Goal: Task Accomplishment & Management: Complete application form

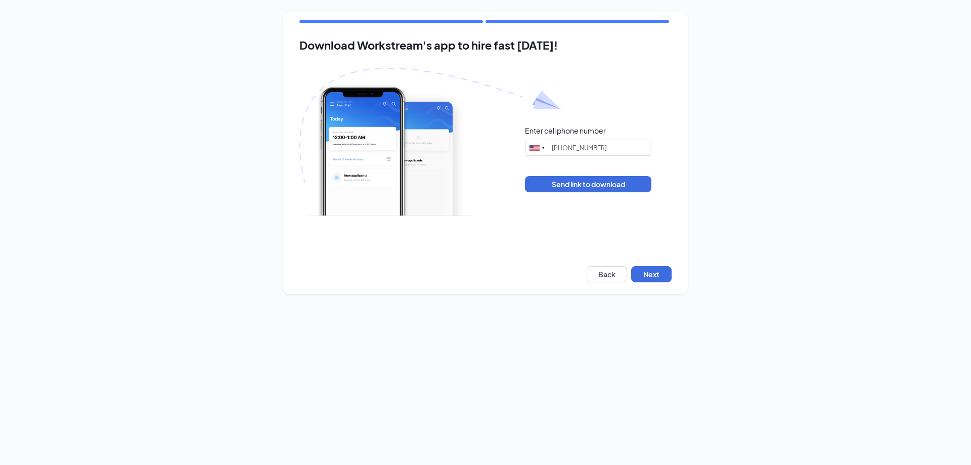
type input "[PHONE_NUMBER]"
click at [652, 275] on button "Next" at bounding box center [651, 274] width 40 height 16
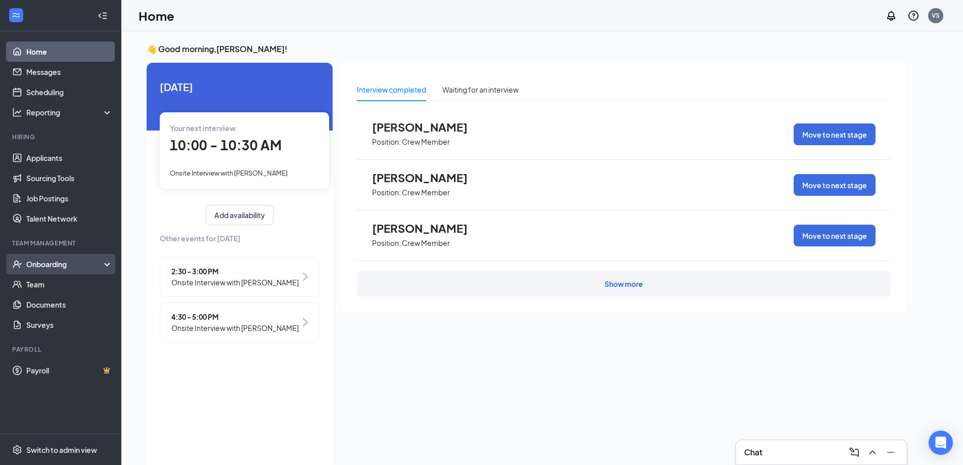
click at [53, 267] on div "Onboarding" at bounding box center [65, 264] width 78 height 10
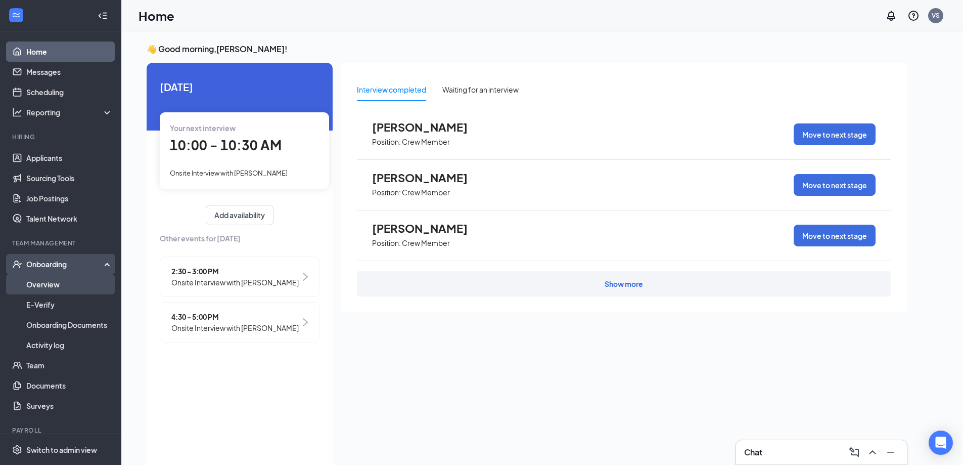
click at [50, 285] on link "Overview" at bounding box center [69, 284] width 86 height 20
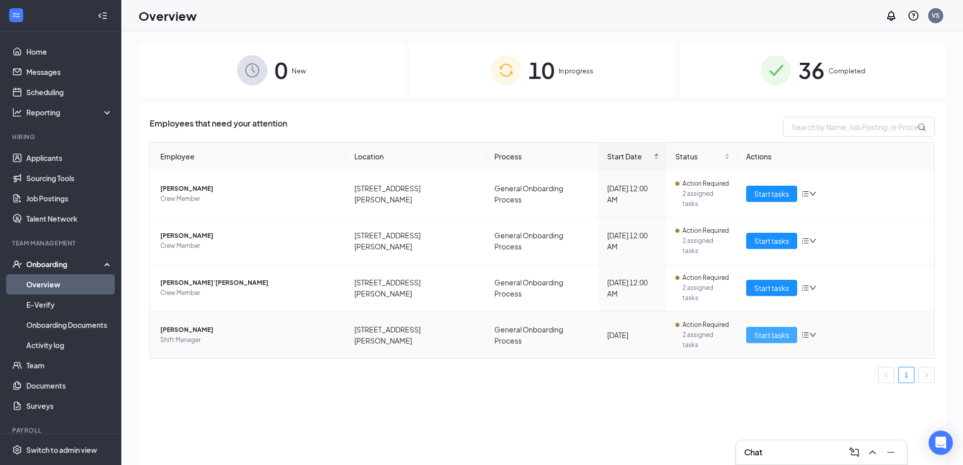
click at [763, 329] on span "Start tasks" at bounding box center [771, 334] width 35 height 11
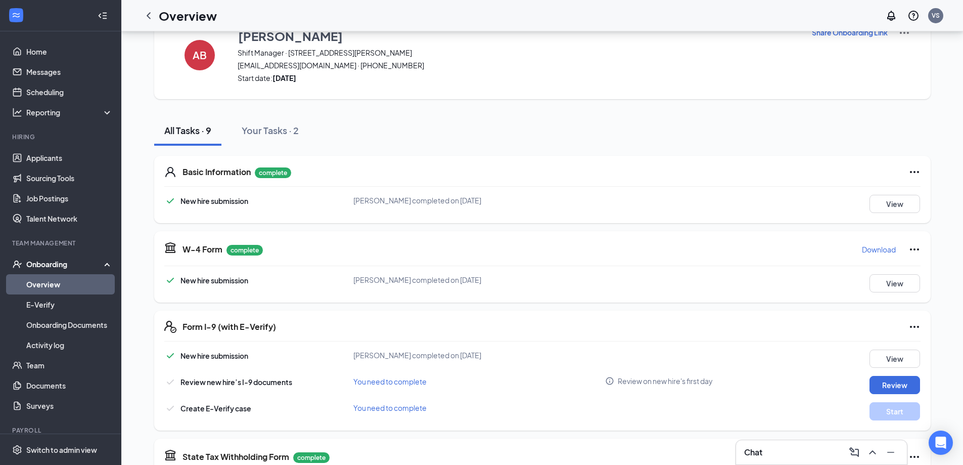
scroll to position [51, 0]
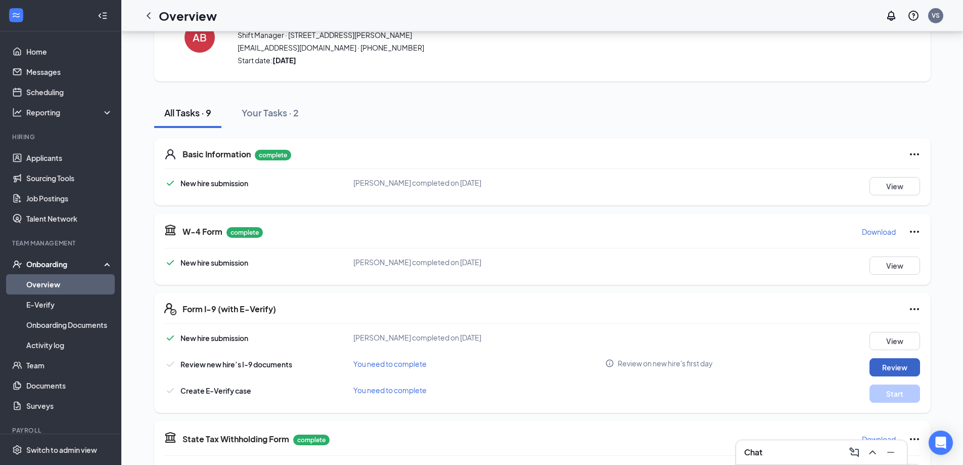
click at [881, 369] on button "Review" at bounding box center [895, 367] width 51 height 18
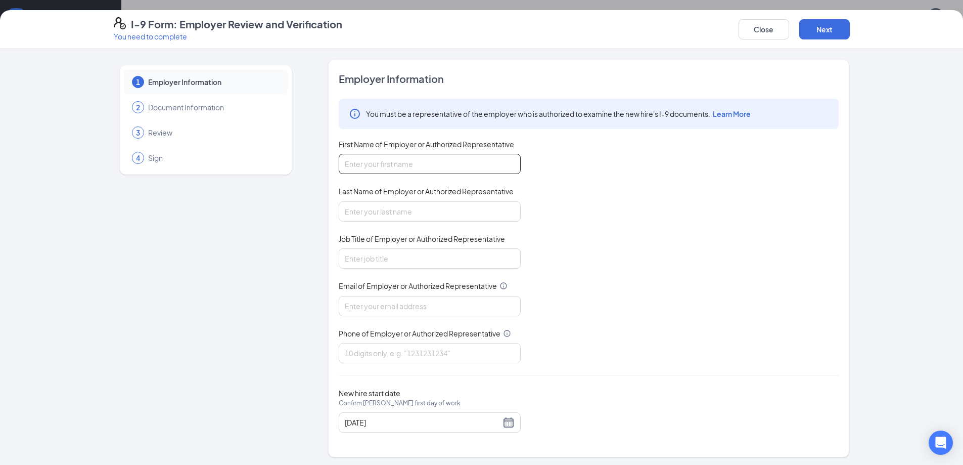
click at [509, 166] on input "First Name of Employer or Authorized Representative" at bounding box center [430, 164] width 182 height 20
type input "Vanessa"
type input "Stephens"
type input "wendys83@calhounmc.com"
click at [387, 252] on input "Job Title of Employer or Authorized Representative" at bounding box center [430, 258] width 182 height 20
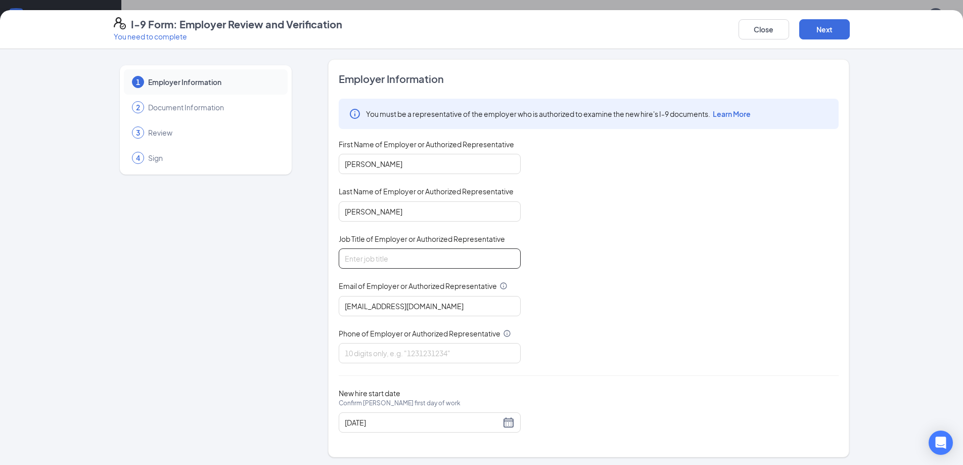
type input "General Manger"
click at [377, 348] on input "Phone of Employer or Authorized Representative" at bounding box center [430, 353] width 182 height 20
type input "9123483069"
click at [819, 33] on button "Next" at bounding box center [824, 29] width 51 height 20
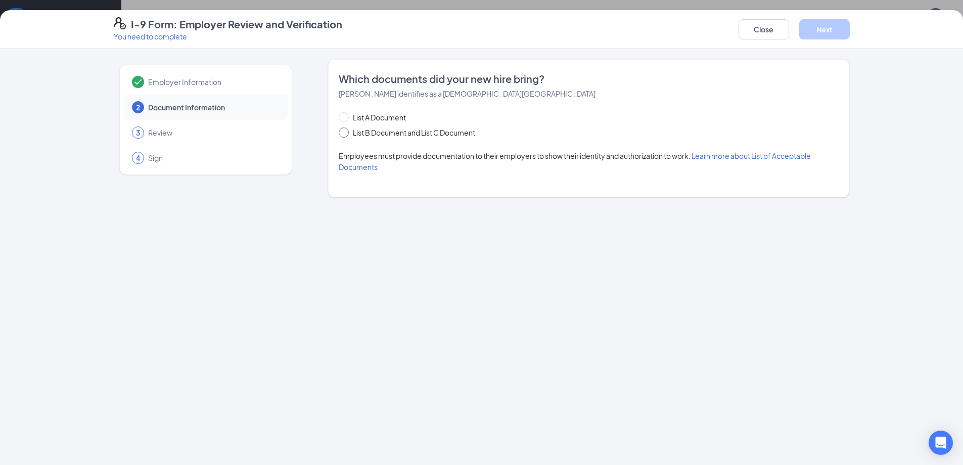
click at [345, 133] on input "List B Document and List C Document" at bounding box center [342, 130] width 7 height 7
radio input "true"
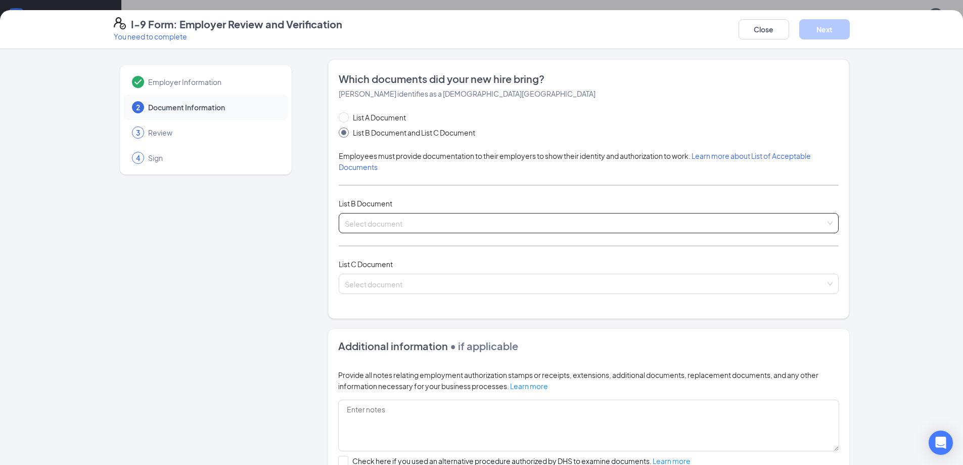
click at [353, 217] on input "search" at bounding box center [585, 220] width 481 height 15
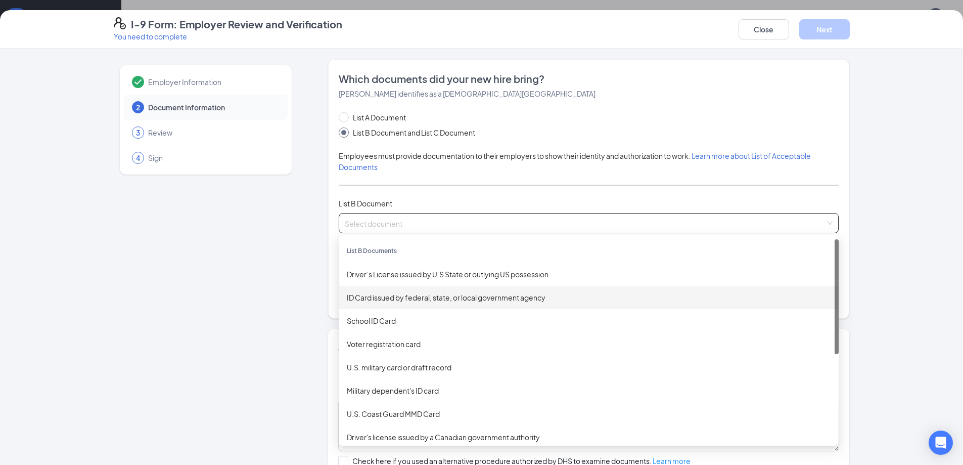
click at [356, 300] on div "ID Card issued by federal, state, or local government agency" at bounding box center [589, 297] width 484 height 11
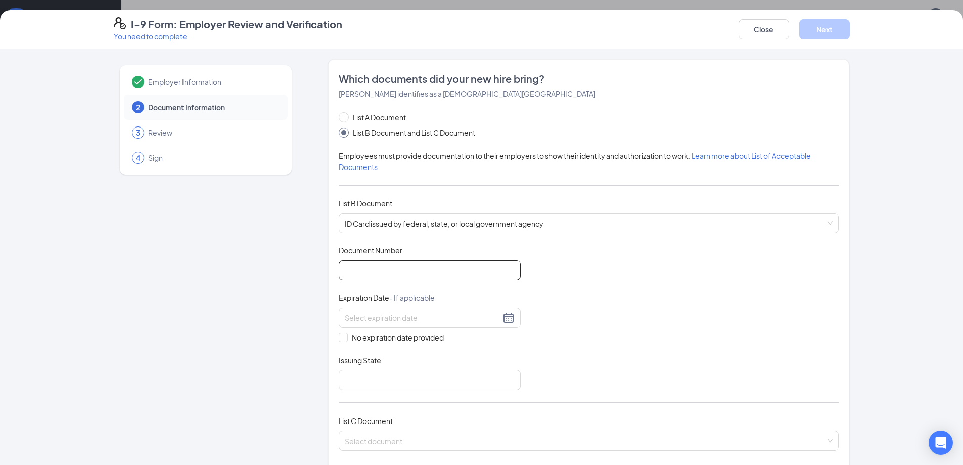
click at [358, 275] on input "Document Number" at bounding box center [430, 270] width 182 height 20
type input "059219341"
click at [355, 317] on input at bounding box center [423, 317] width 156 height 11
click at [391, 375] on div "2" at bounding box center [386, 377] width 12 height 12
type input "02/02/2027"
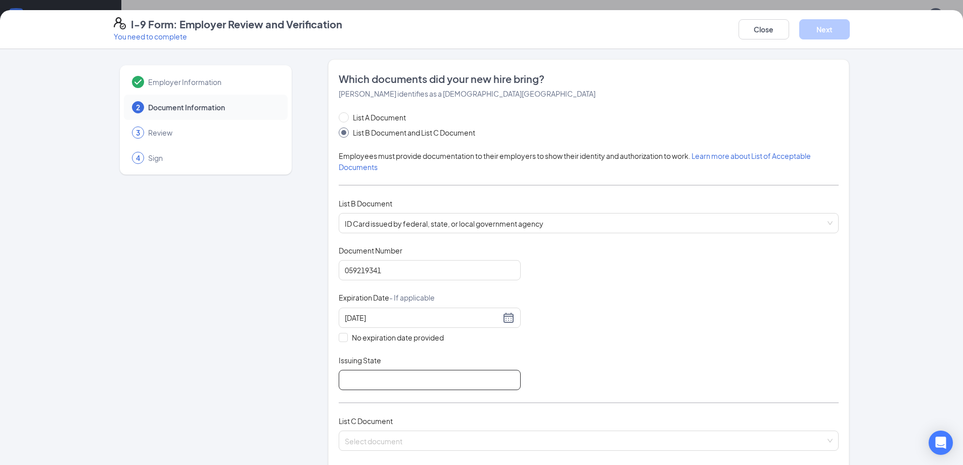
click at [390, 376] on input "Issuing State" at bounding box center [430, 380] width 182 height 20
type input "Georgia"
click at [368, 440] on input "search" at bounding box center [585, 438] width 481 height 15
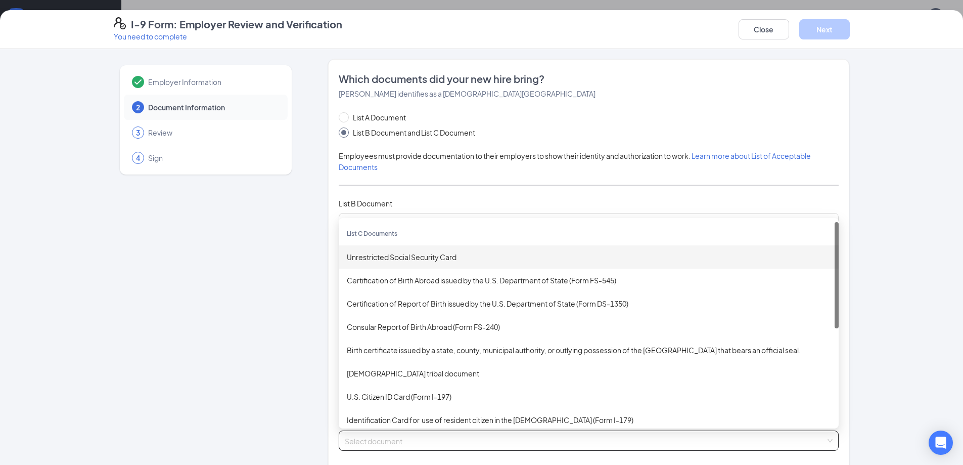
click at [372, 259] on div "Unrestricted Social Security Card" at bounding box center [589, 256] width 484 height 11
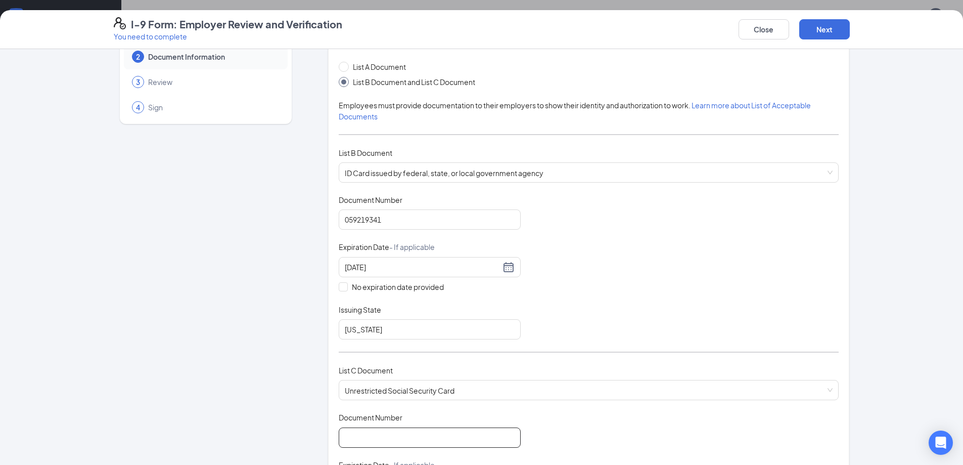
click at [384, 432] on input "Document Number" at bounding box center [430, 437] width 182 height 20
type input "255896485"
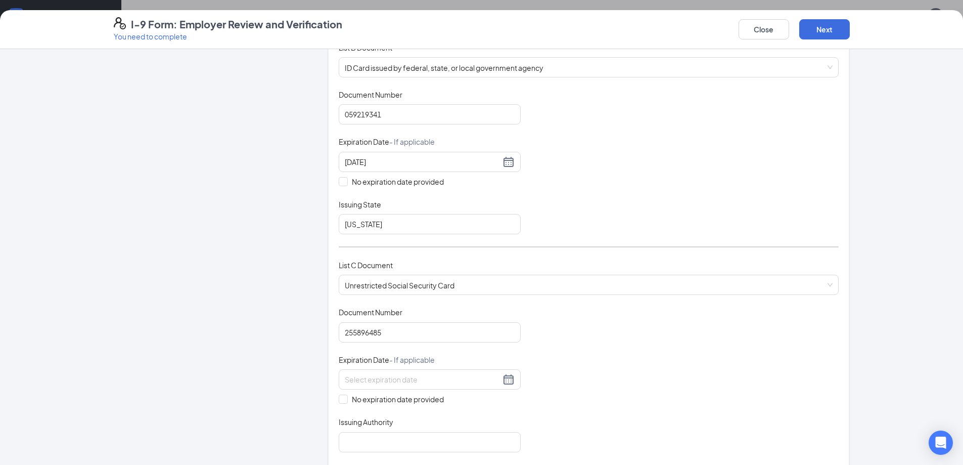
scroll to position [165, 0]
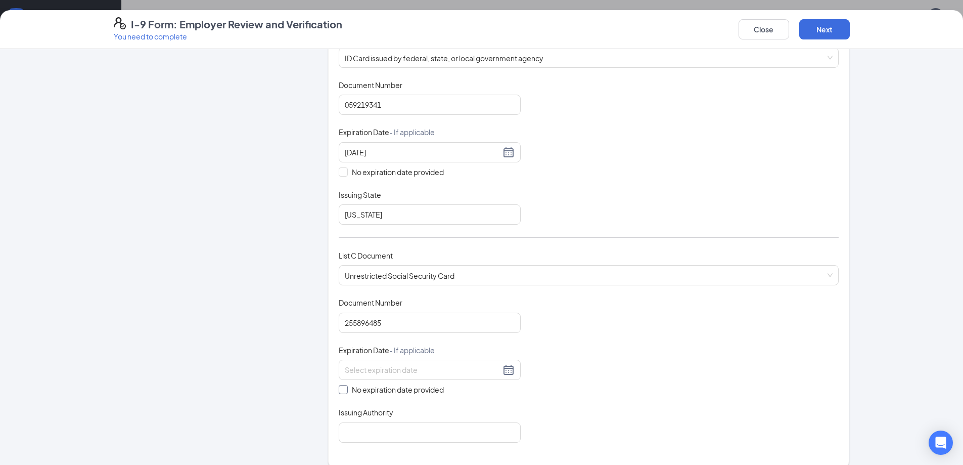
click at [340, 392] on input "No expiration date provided" at bounding box center [342, 388] width 7 height 7
checkbox input "true"
click at [346, 436] on input "Issuing Authority" at bounding box center [430, 434] width 182 height 20
type input "Social Security Administration"
click at [832, 34] on button "Next" at bounding box center [824, 29] width 51 height 20
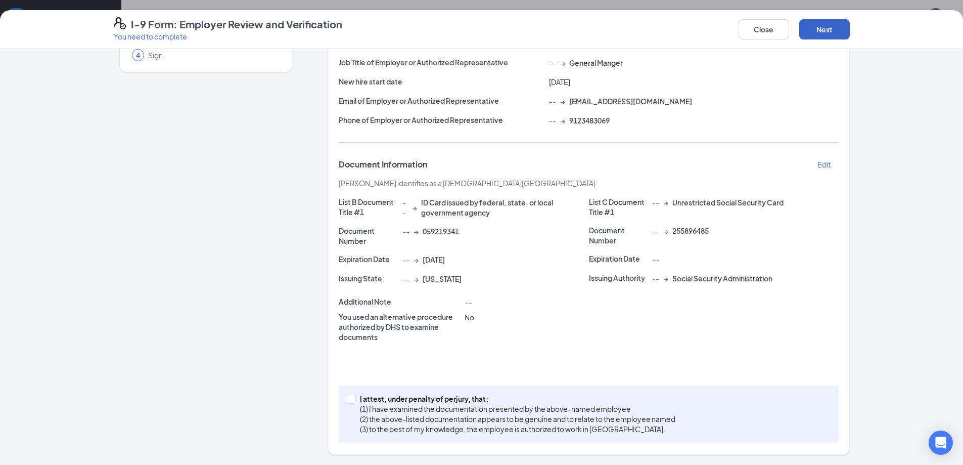
scroll to position [103, 0]
click at [832, 34] on button "Next" at bounding box center [824, 29] width 51 height 20
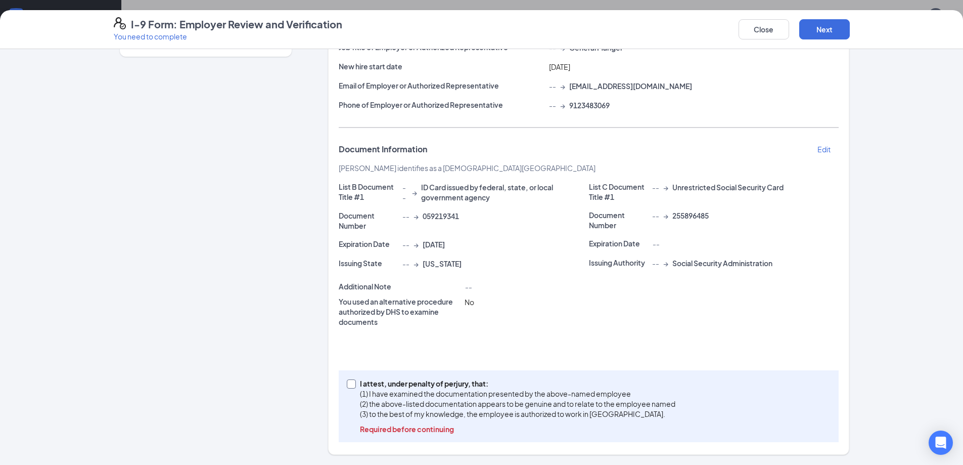
click at [348, 385] on input "I attest, under penalty of perjury, that: (1) I have examined the documentation…" at bounding box center [350, 382] width 7 height 7
checkbox input "true"
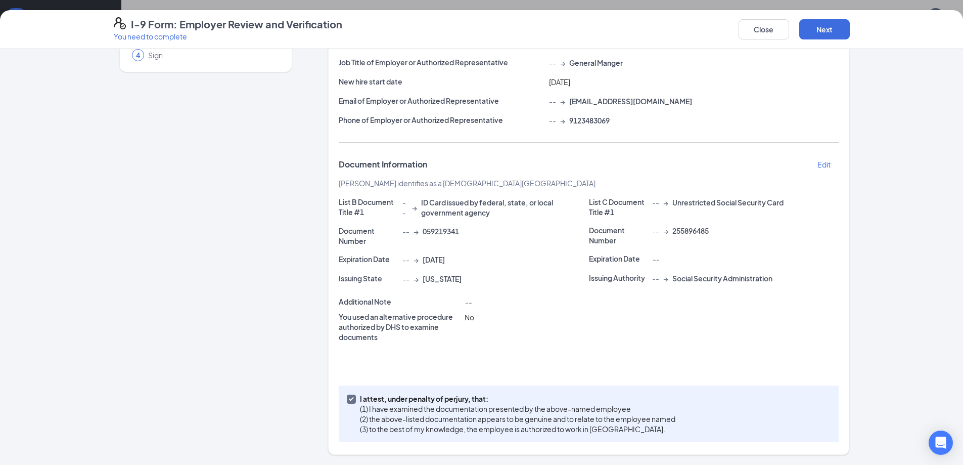
scroll to position [103, 0]
click at [818, 35] on button "Next" at bounding box center [824, 29] width 51 height 20
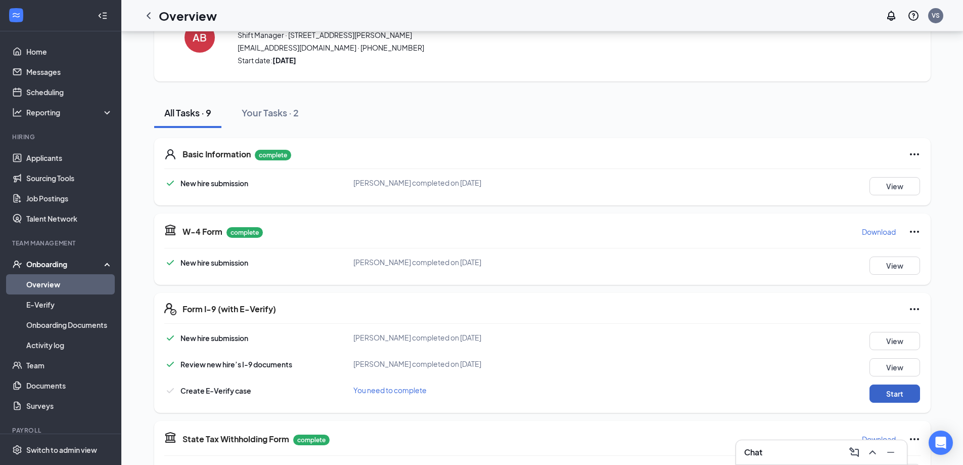
click at [879, 398] on button "Start" at bounding box center [895, 393] width 51 height 18
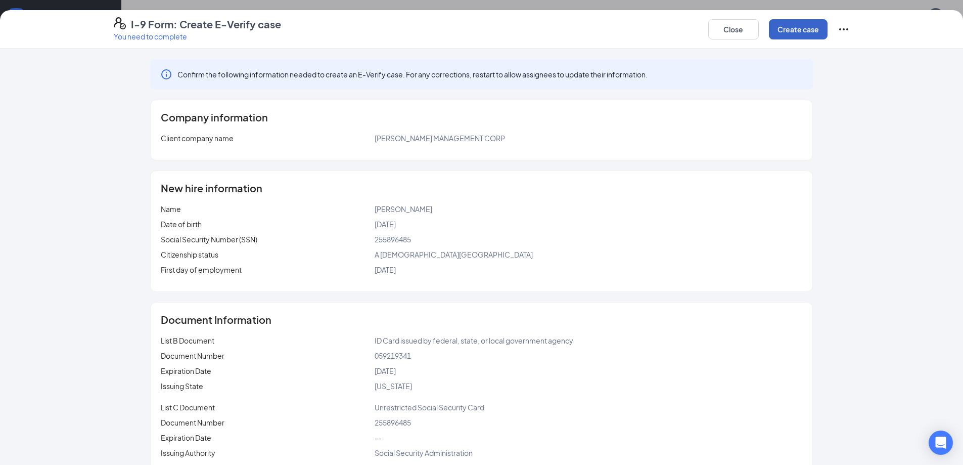
click at [783, 32] on button "Create case" at bounding box center [798, 29] width 59 height 20
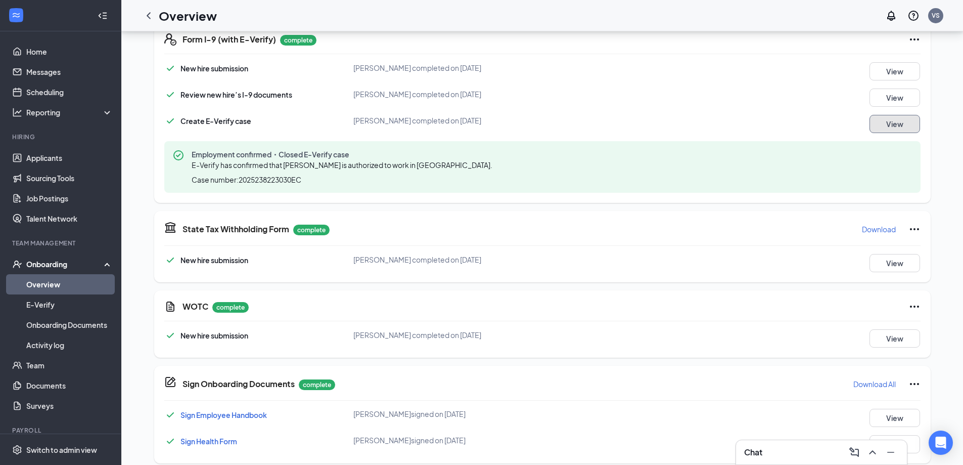
scroll to position [331, 0]
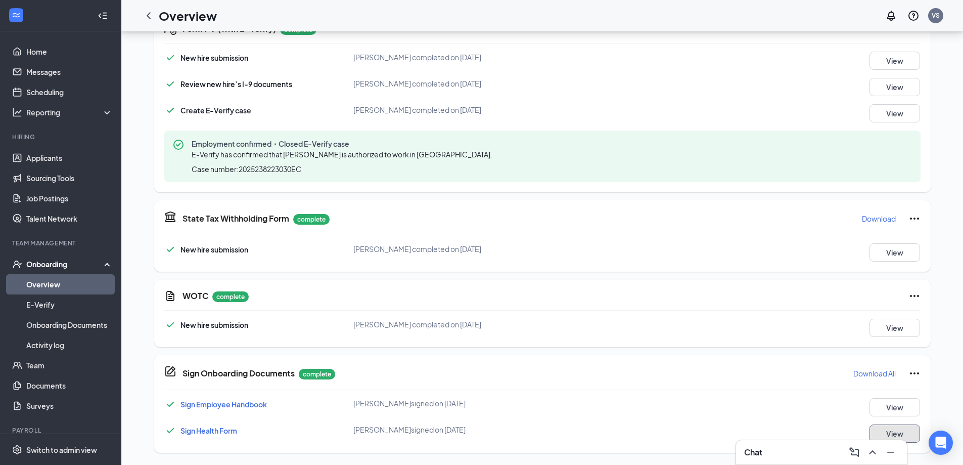
click at [883, 434] on button "View" at bounding box center [895, 433] width 51 height 18
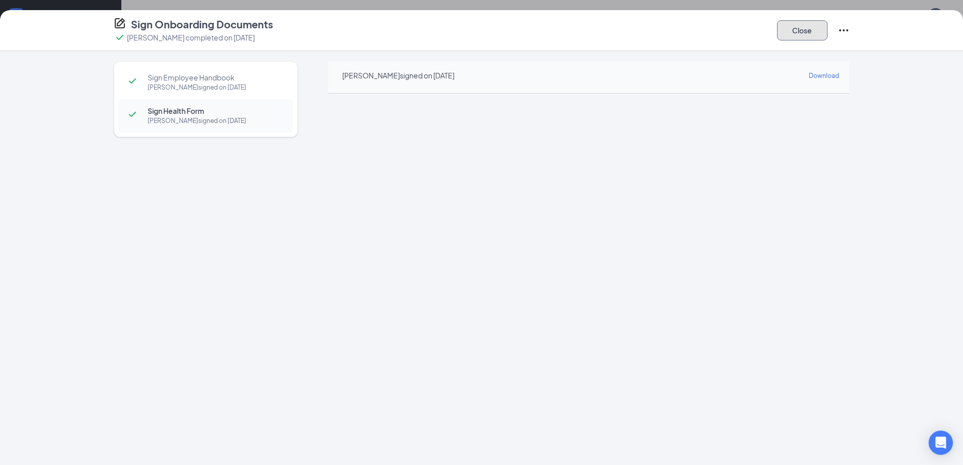
click at [821, 35] on button "Close" at bounding box center [802, 30] width 51 height 20
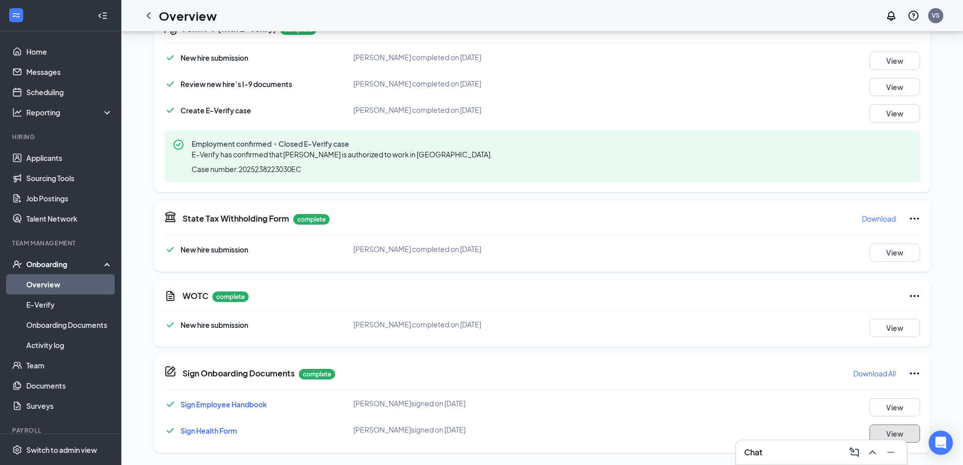
click at [892, 435] on button "View" at bounding box center [895, 433] width 51 height 18
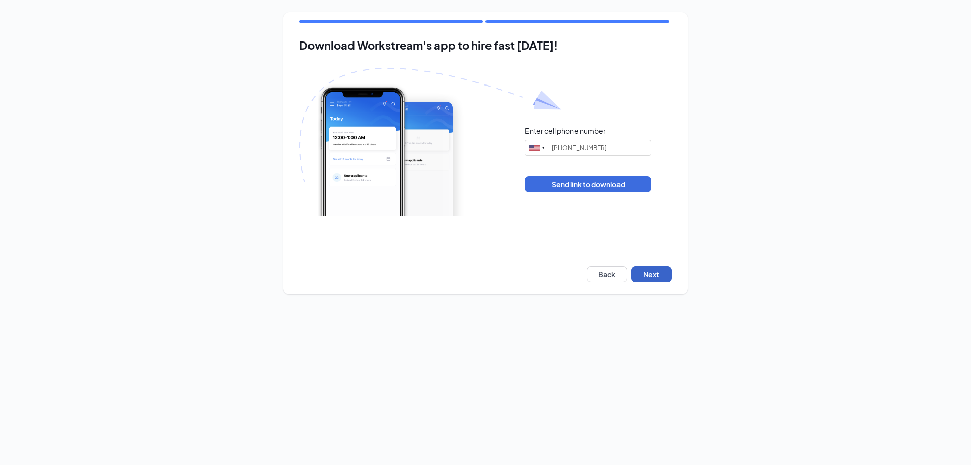
click at [654, 275] on button "Next" at bounding box center [651, 274] width 40 height 16
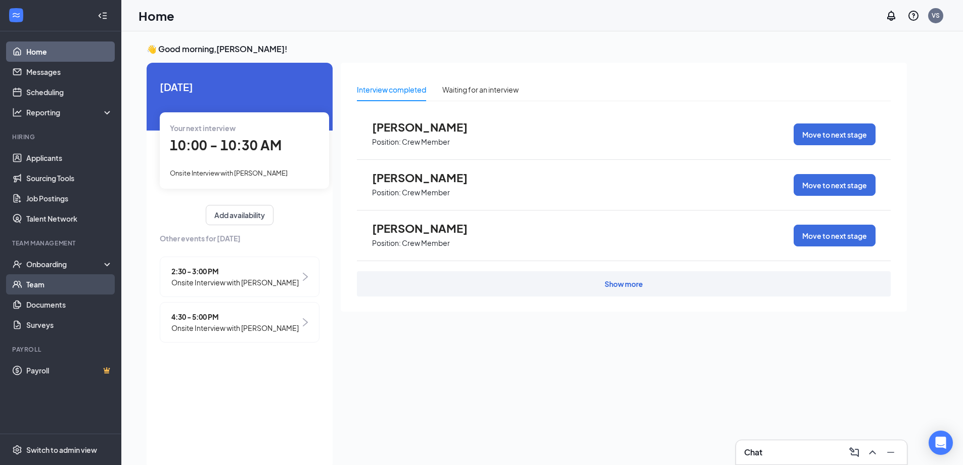
click at [39, 286] on link "Team" at bounding box center [69, 284] width 86 height 20
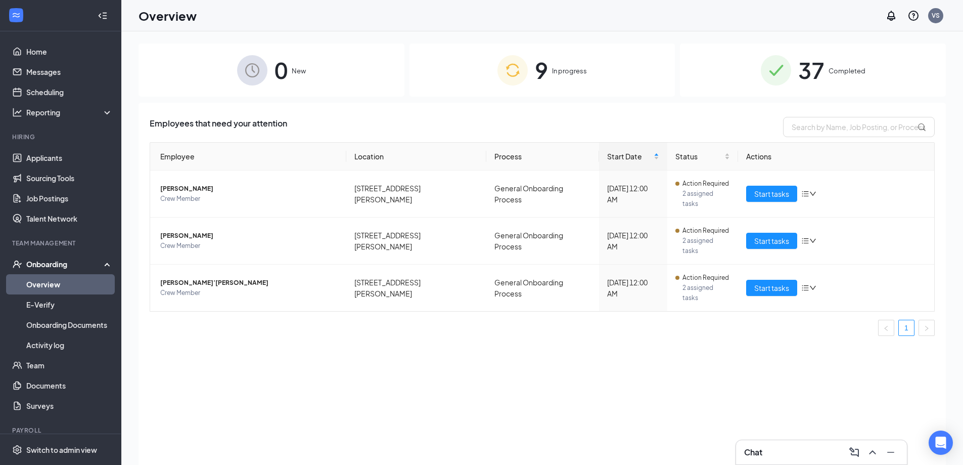
click at [797, 78] on div "37 Completed" at bounding box center [813, 69] width 266 height 53
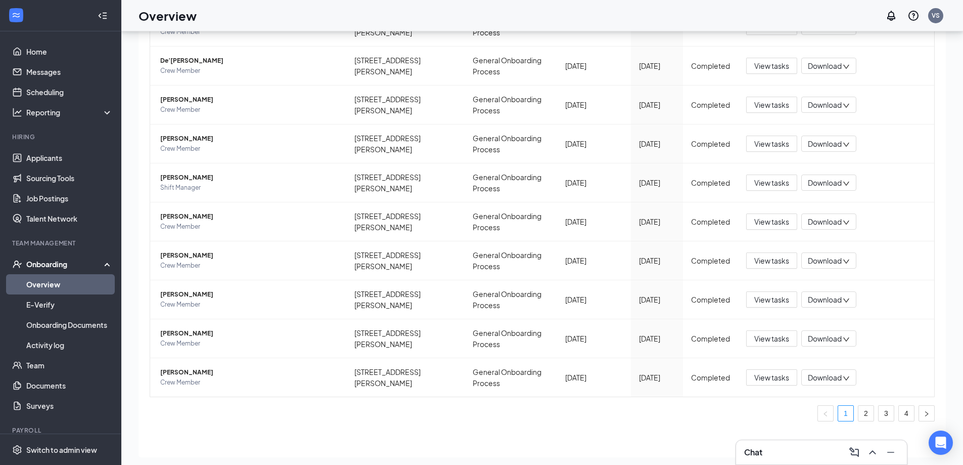
scroll to position [46, 0]
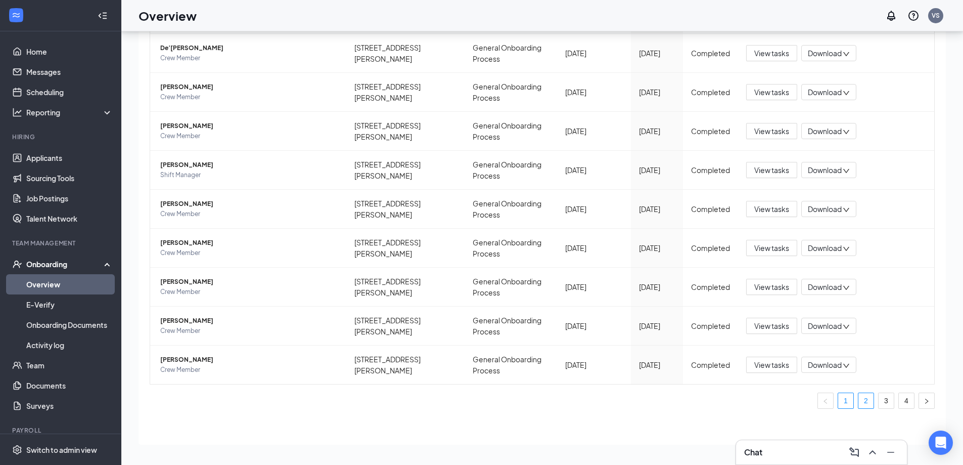
click at [859, 403] on link "2" at bounding box center [866, 400] width 15 height 15
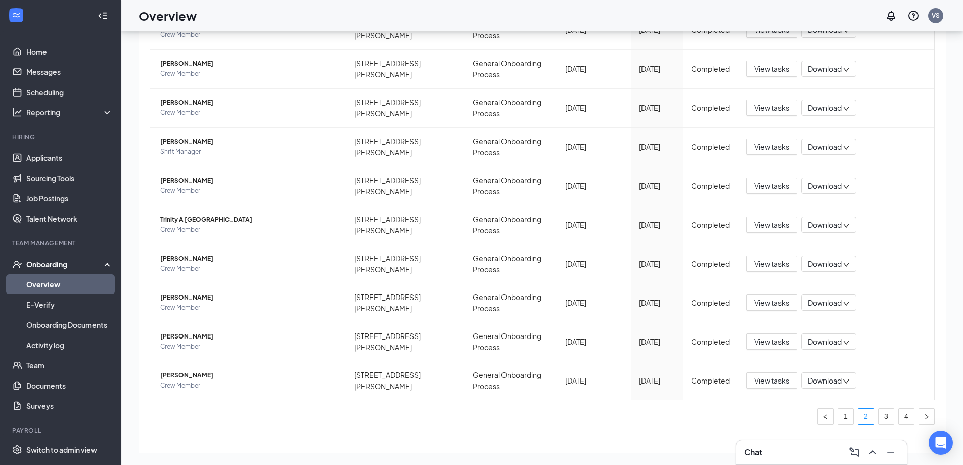
scroll to position [136, 0]
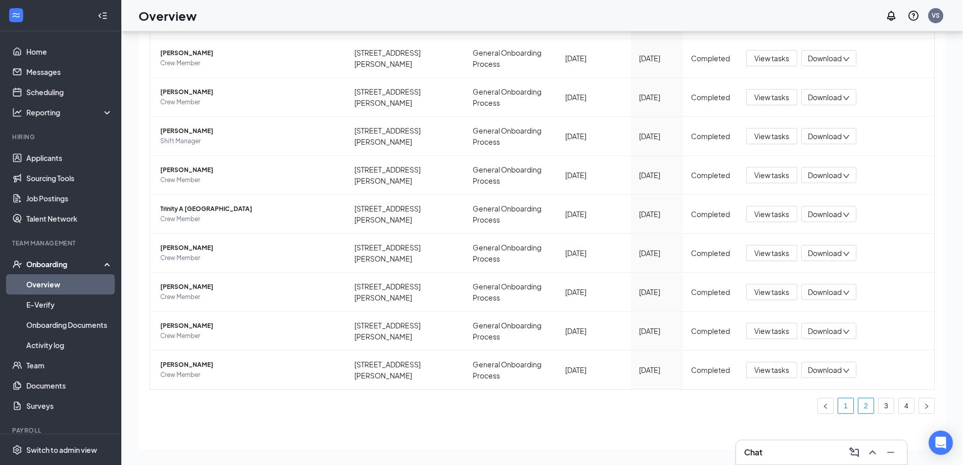
click at [838, 411] on link "1" at bounding box center [845, 405] width 15 height 15
click at [51, 265] on div "Onboarding" at bounding box center [65, 264] width 78 height 10
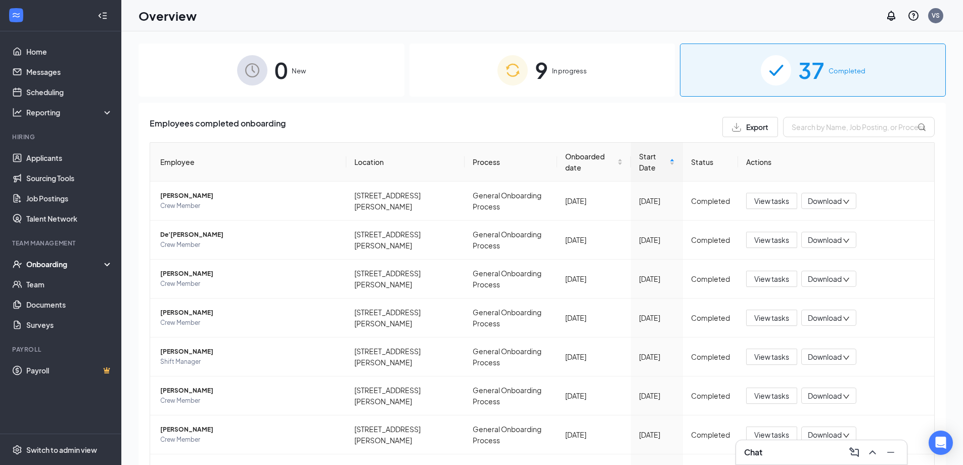
click at [558, 68] on span "In progress" at bounding box center [569, 71] width 35 height 10
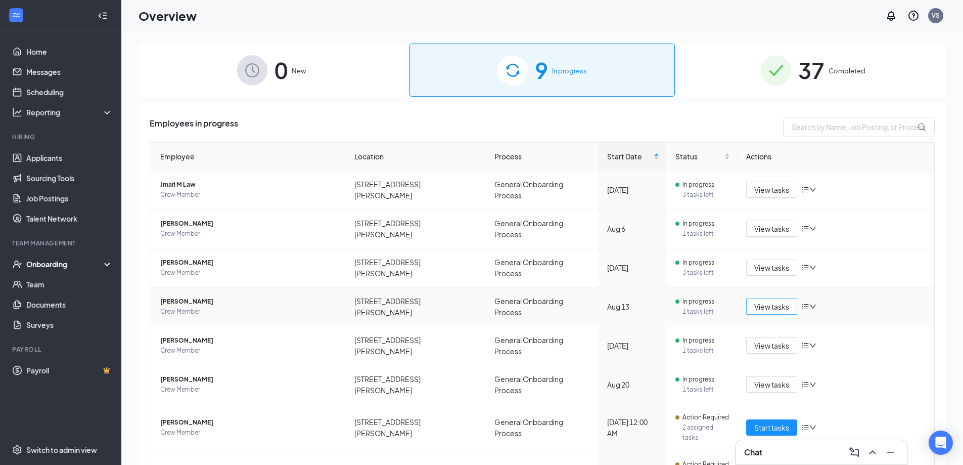
click at [759, 301] on span "View tasks" at bounding box center [771, 306] width 35 height 11
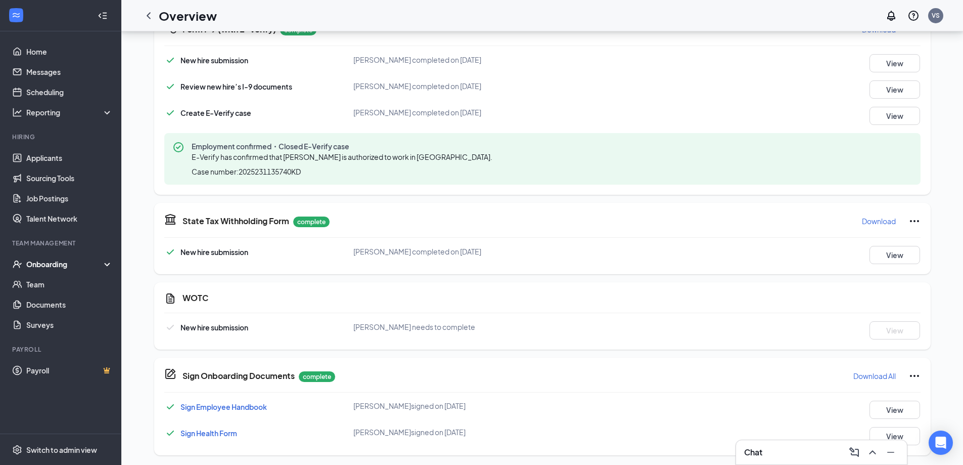
scroll to position [333, 0]
click at [879, 431] on button "View" at bounding box center [895, 435] width 51 height 18
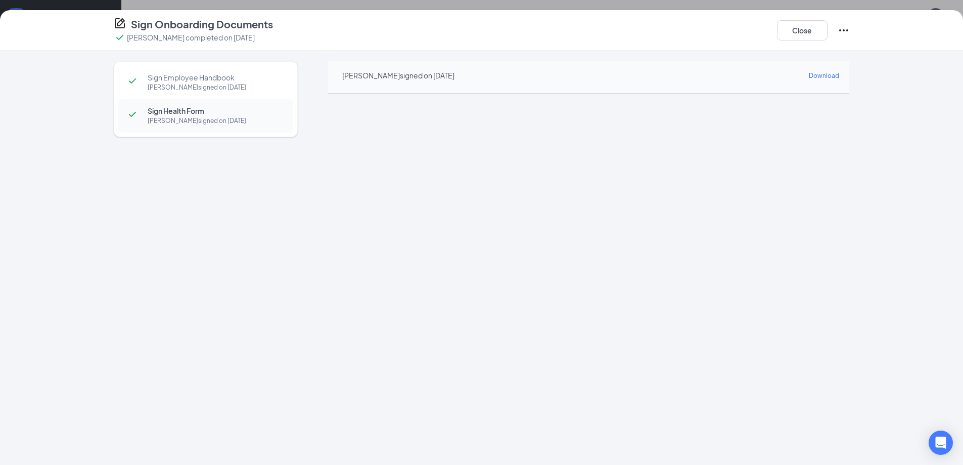
scroll to position [46, 0]
click at [805, 34] on button "Close" at bounding box center [802, 30] width 51 height 20
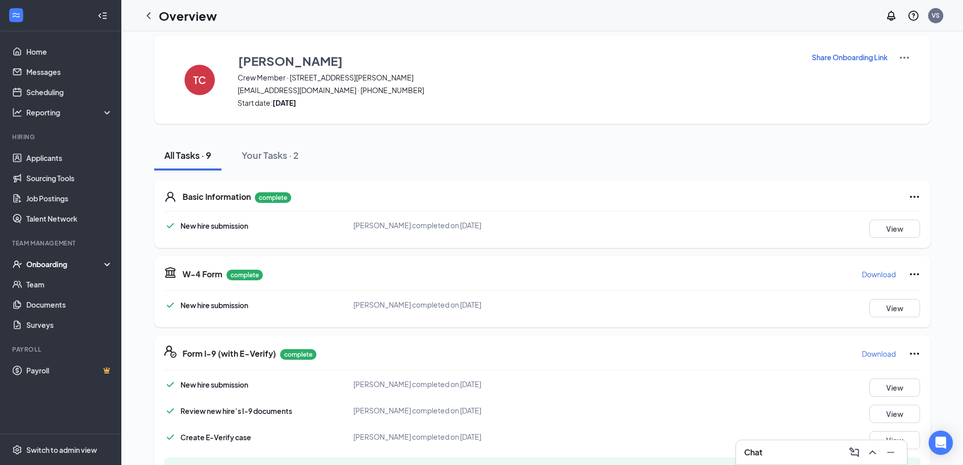
scroll to position [6, 0]
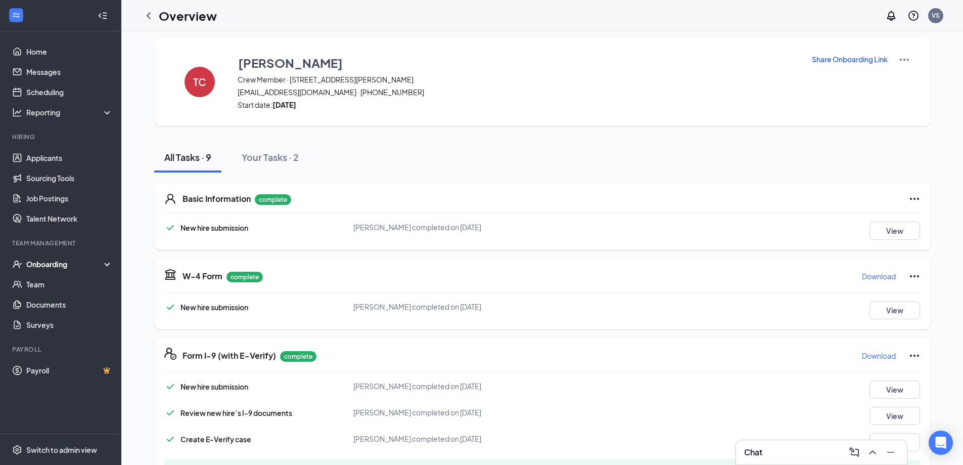
click at [106, 265] on icon at bounding box center [109, 265] width 8 height 0
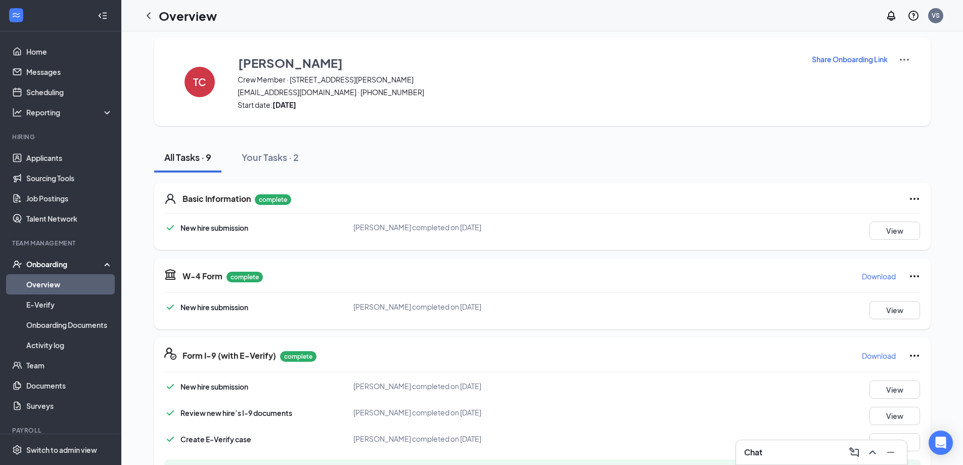
click at [52, 283] on link "Overview" at bounding box center [69, 284] width 86 height 20
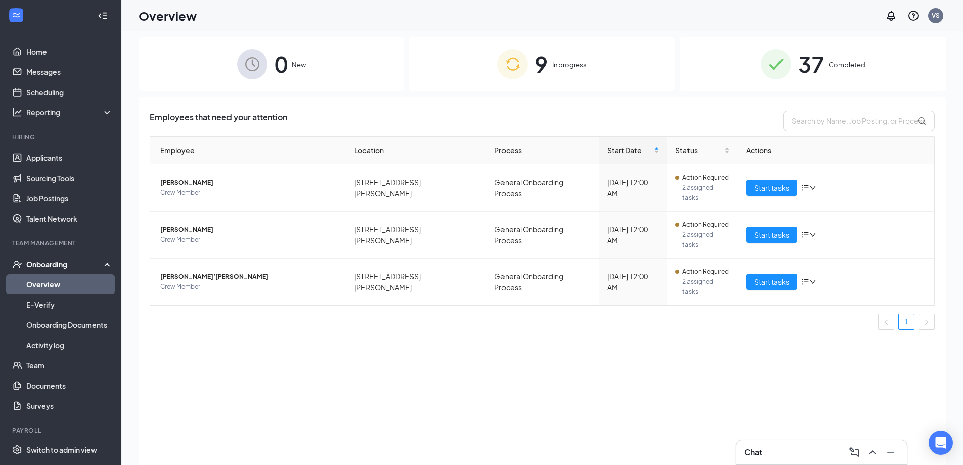
click at [549, 68] on div "9 In progress" at bounding box center [543, 63] width 266 height 53
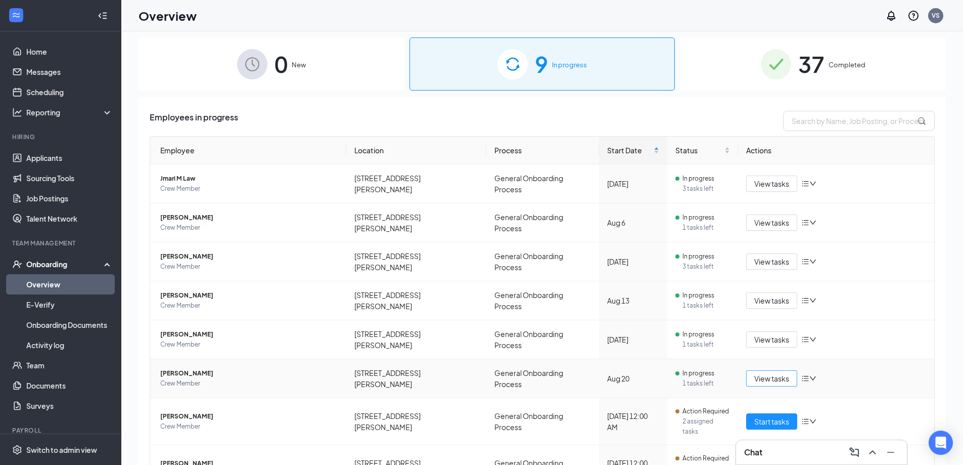
click at [769, 373] on span "View tasks" at bounding box center [771, 378] width 35 height 11
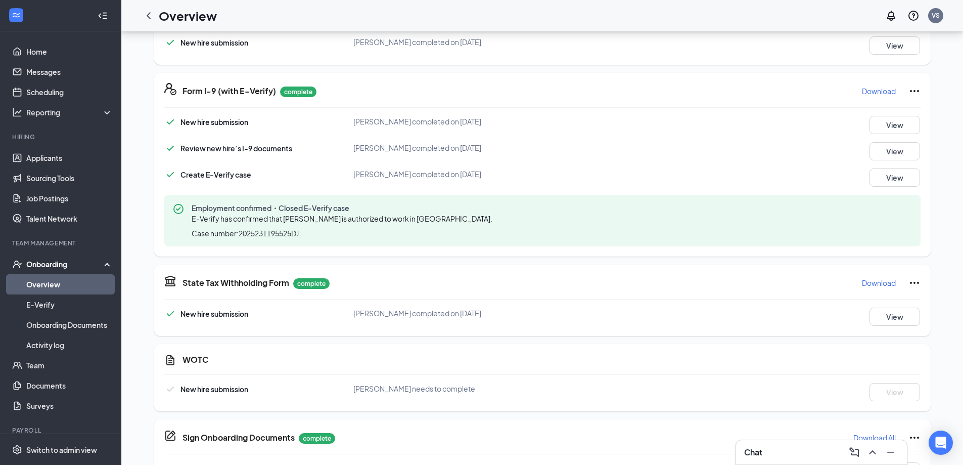
scroll to position [335, 0]
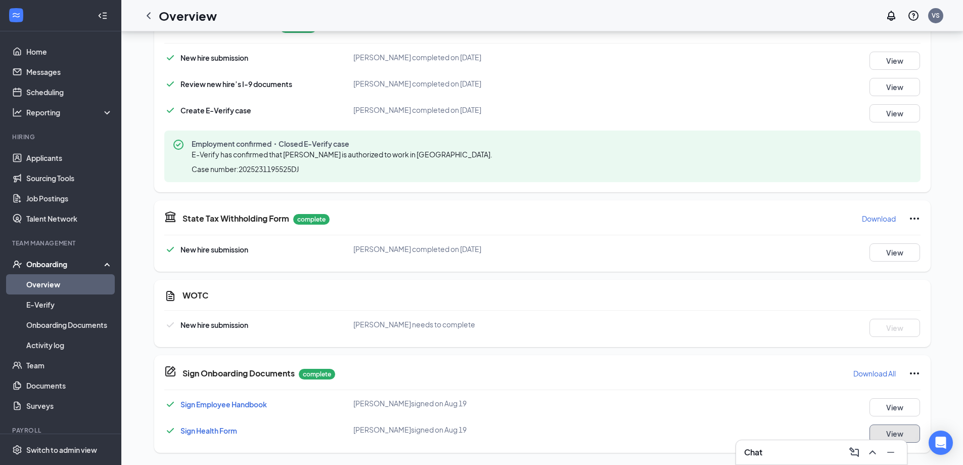
click at [910, 431] on button "View" at bounding box center [895, 433] width 51 height 18
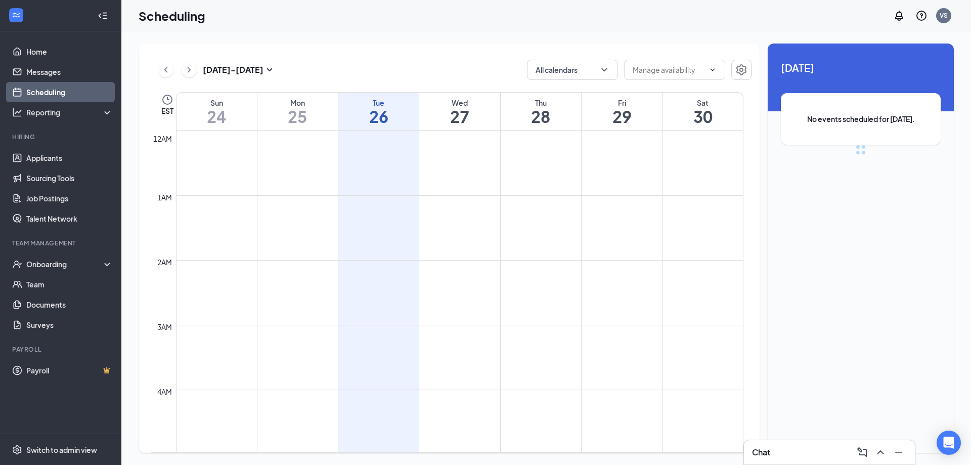
scroll to position [497, 0]
